Goal: Transaction & Acquisition: Purchase product/service

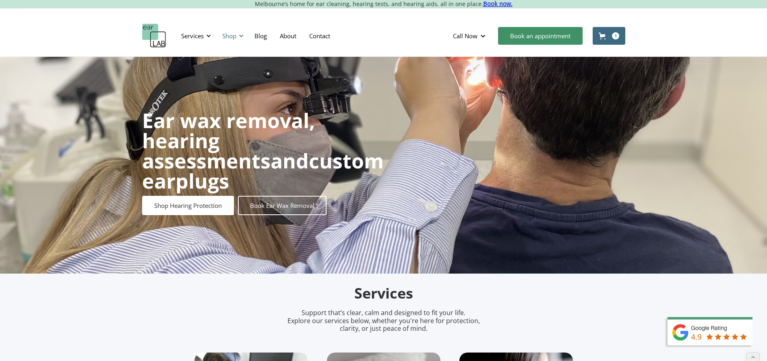
click at [231, 35] on div "Shop" at bounding box center [229, 36] width 14 height 8
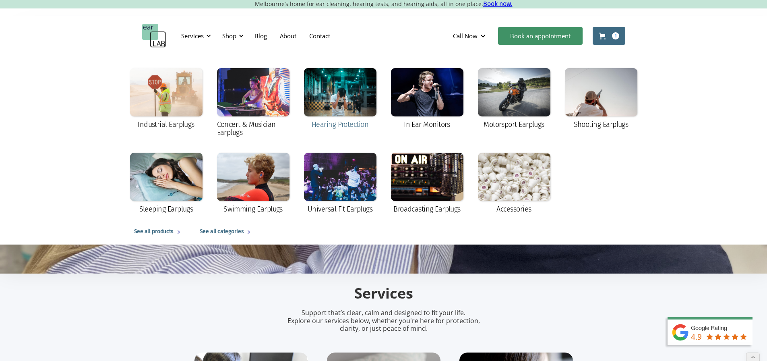
click at [335, 103] on div at bounding box center [340, 92] width 72 height 48
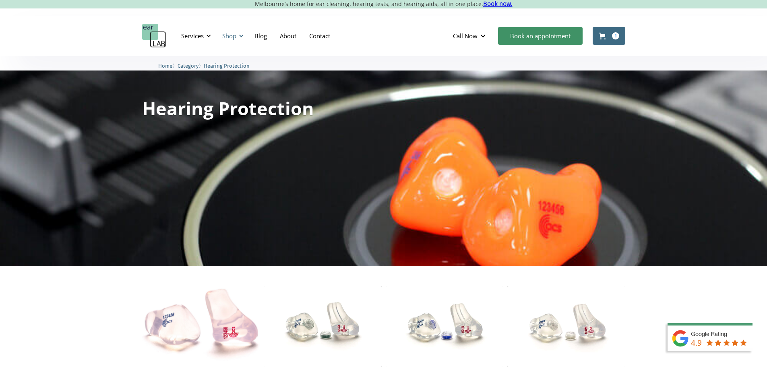
click at [225, 36] on div "Shop" at bounding box center [229, 36] width 14 height 8
click at [229, 36] on div "Shop" at bounding box center [229, 36] width 14 height 8
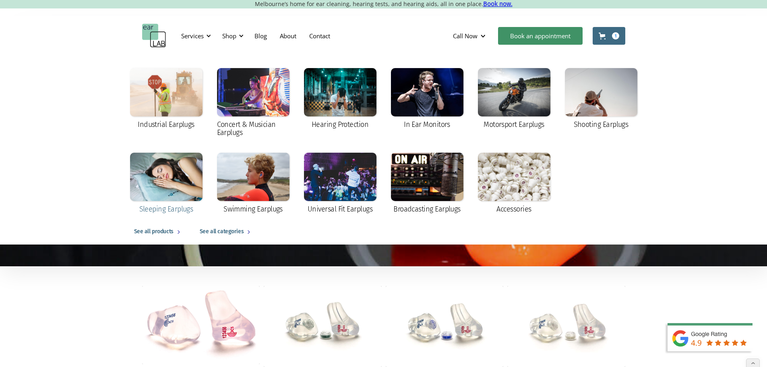
click at [169, 189] on div at bounding box center [166, 177] width 72 height 48
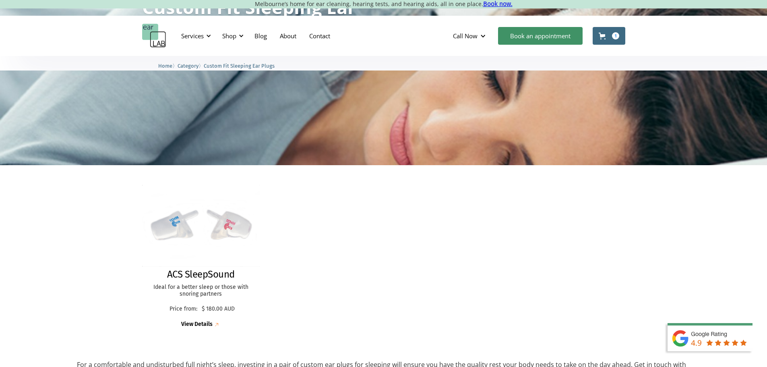
scroll to position [121, 0]
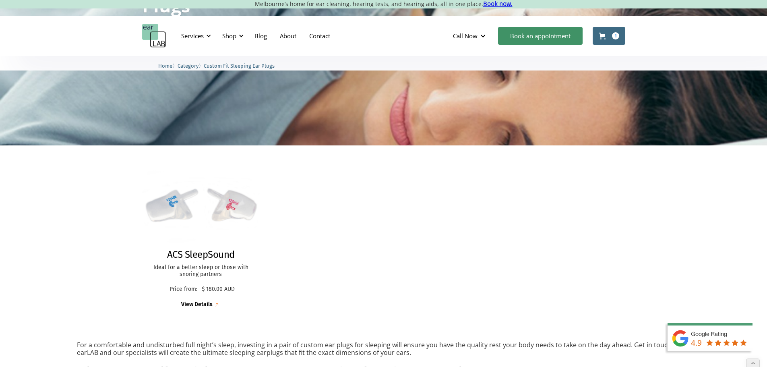
click at [176, 208] on img at bounding box center [201, 206] width 130 height 90
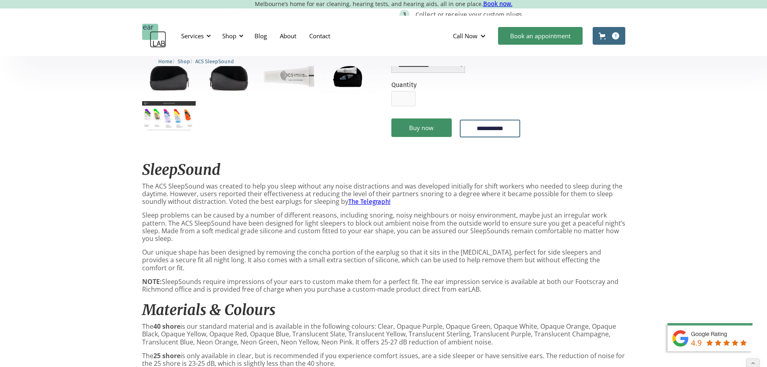
scroll to position [322, 0]
